Goal: Check status: Check status

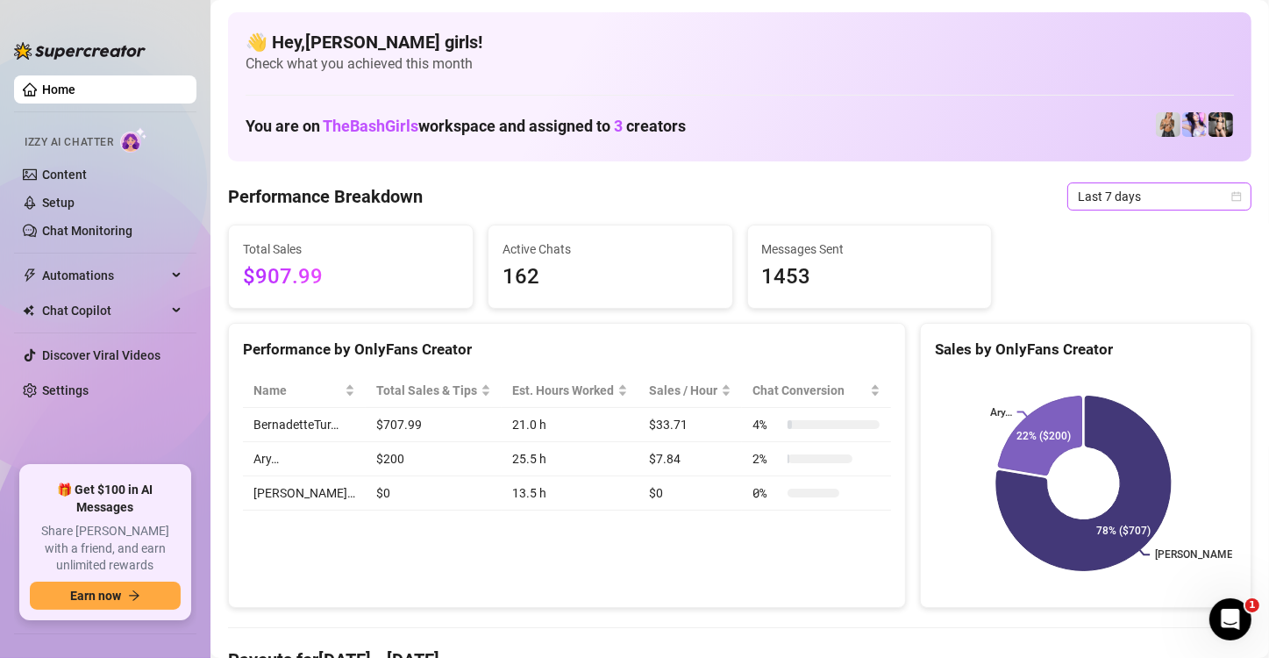
click at [1232, 200] on icon "calendar" at bounding box center [1237, 196] width 10 height 10
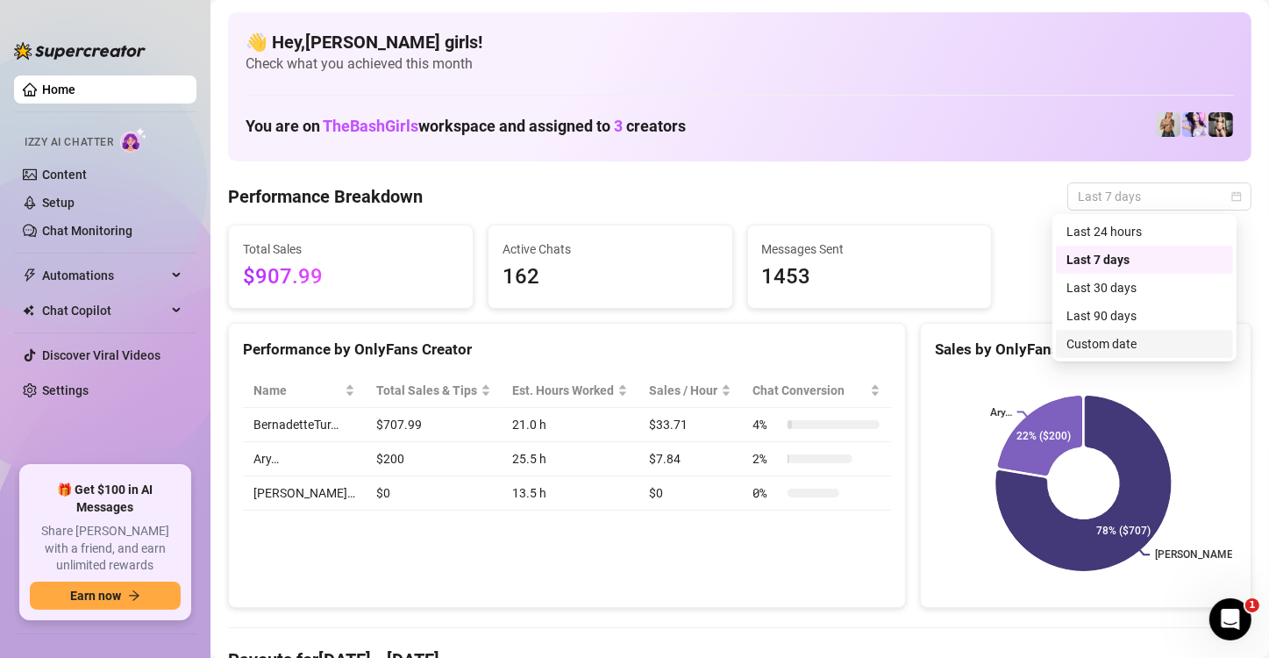
click at [1100, 340] on div "Custom date" at bounding box center [1144, 343] width 156 height 19
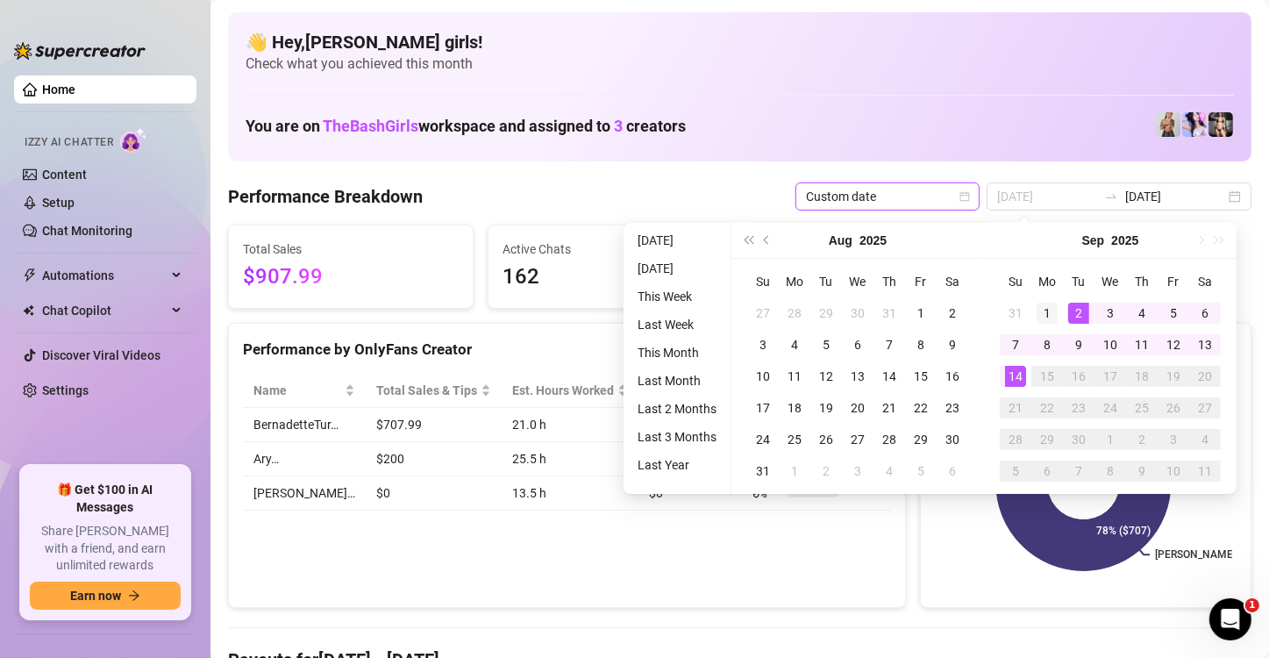
type input "2025-09-01"
click at [1038, 309] on div "1" at bounding box center [1046, 312] width 21 height 21
type input "2025-09-14"
click at [1019, 372] on div "14" at bounding box center [1015, 376] width 21 height 21
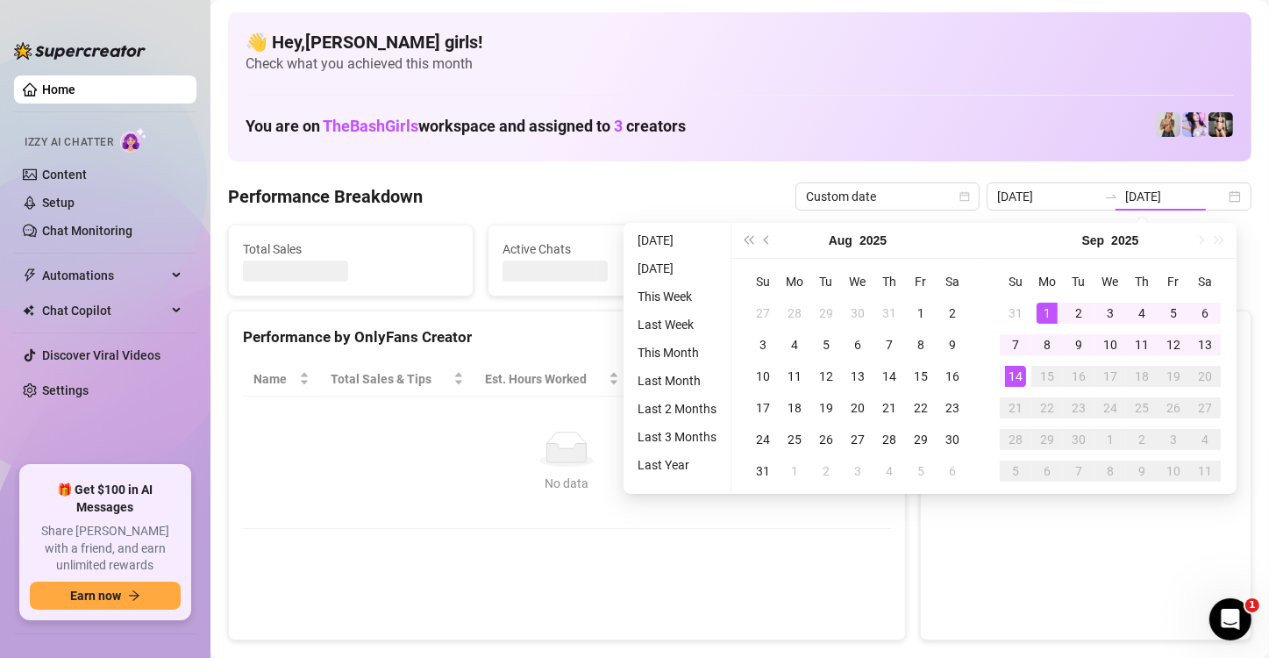
type input "2025-09-01"
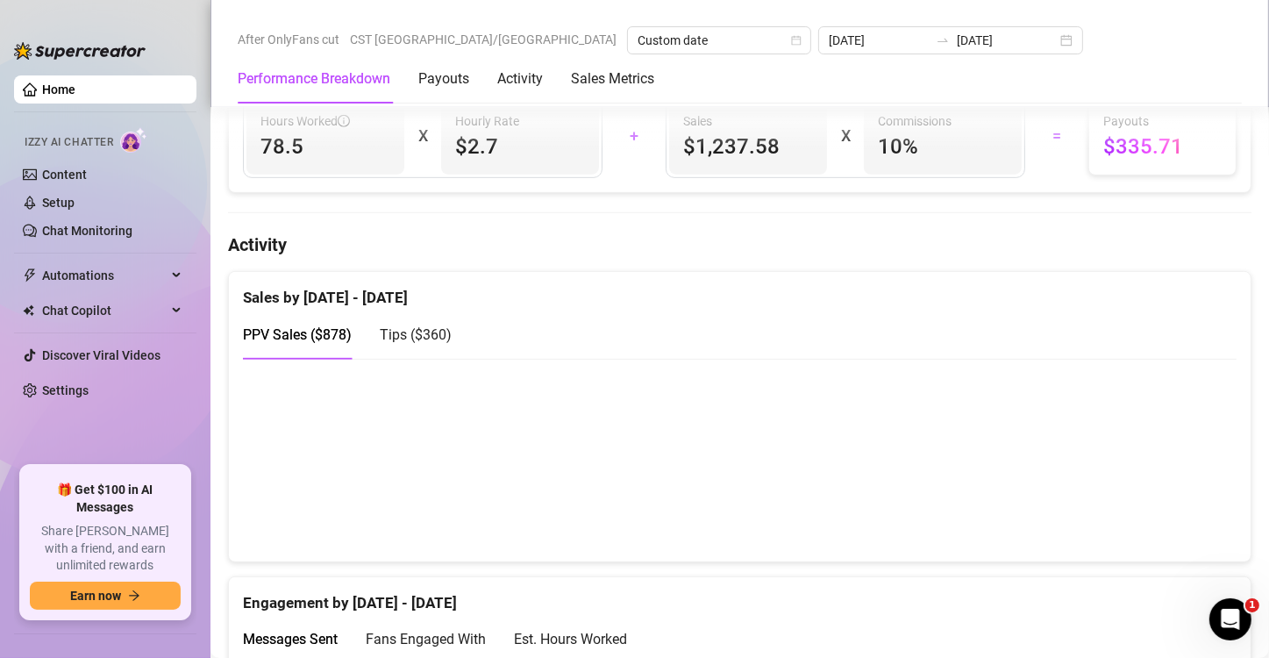
scroll to position [743, 0]
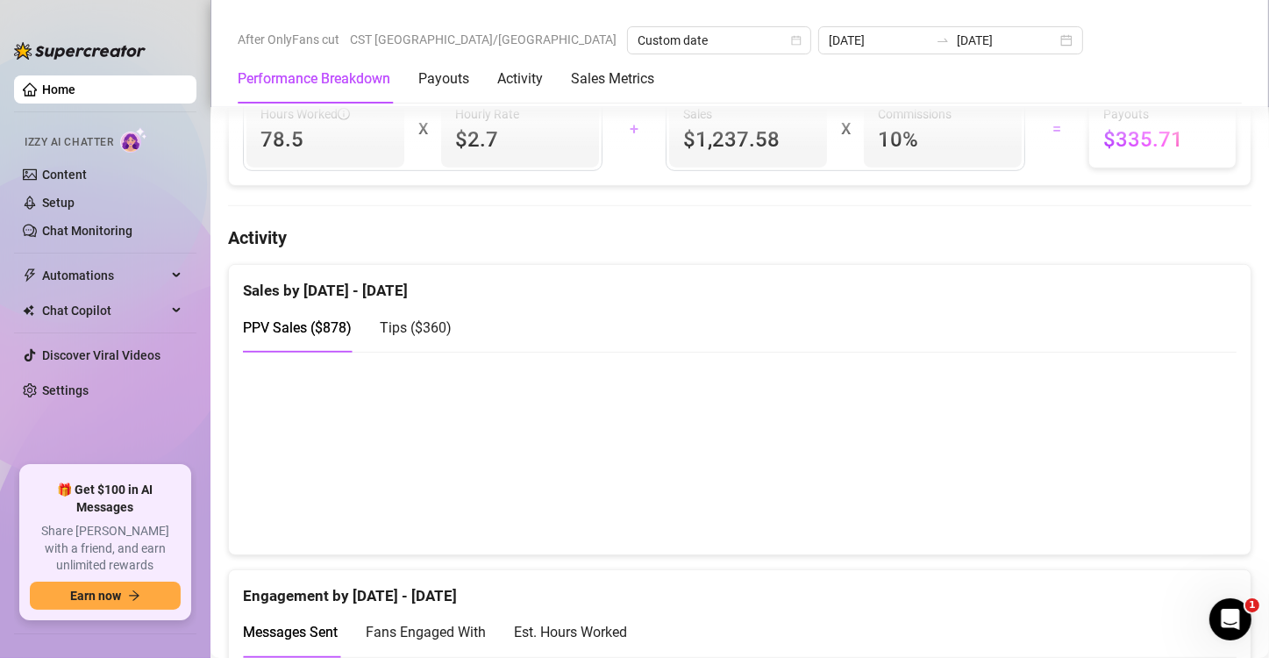
click at [418, 319] on span "Tips ( $360 )" at bounding box center [416, 327] width 72 height 17
click at [309, 323] on span "PPV Sales ( $878 )" at bounding box center [297, 327] width 109 height 17
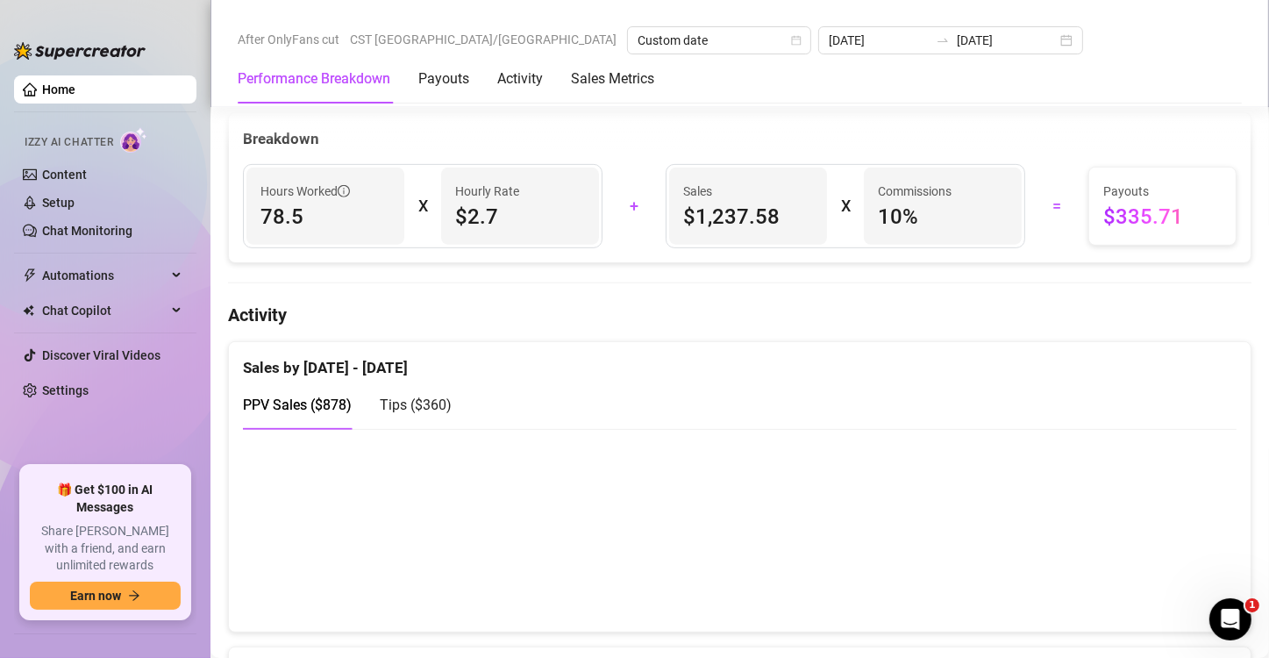
scroll to position [665, 0]
drag, startPoint x: 949, startPoint y: 638, endPoint x: 971, endPoint y: 688, distance: 54.6
click at [971, 657] on html "Home Izzy AI Chatter Content Setup Chat Monitoring Automations Chat Copilot Dis…" at bounding box center [634, 329] width 1269 height 658
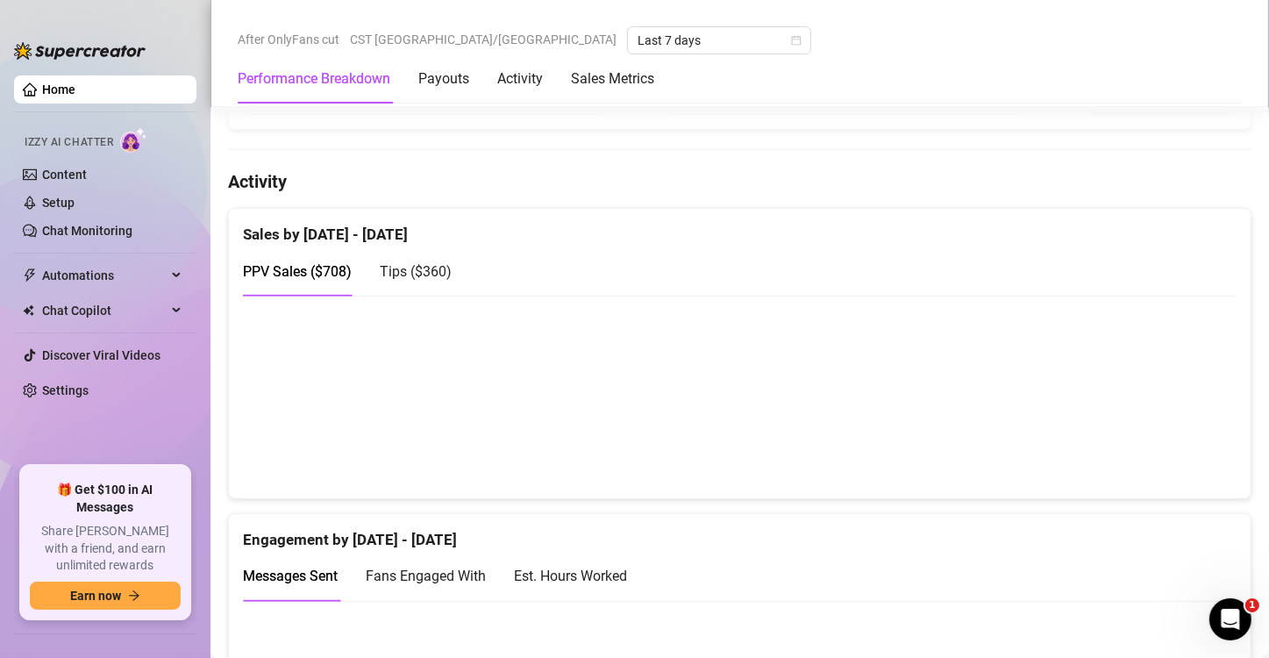
scroll to position [805, 0]
